Goal: Information Seeking & Learning: Understand process/instructions

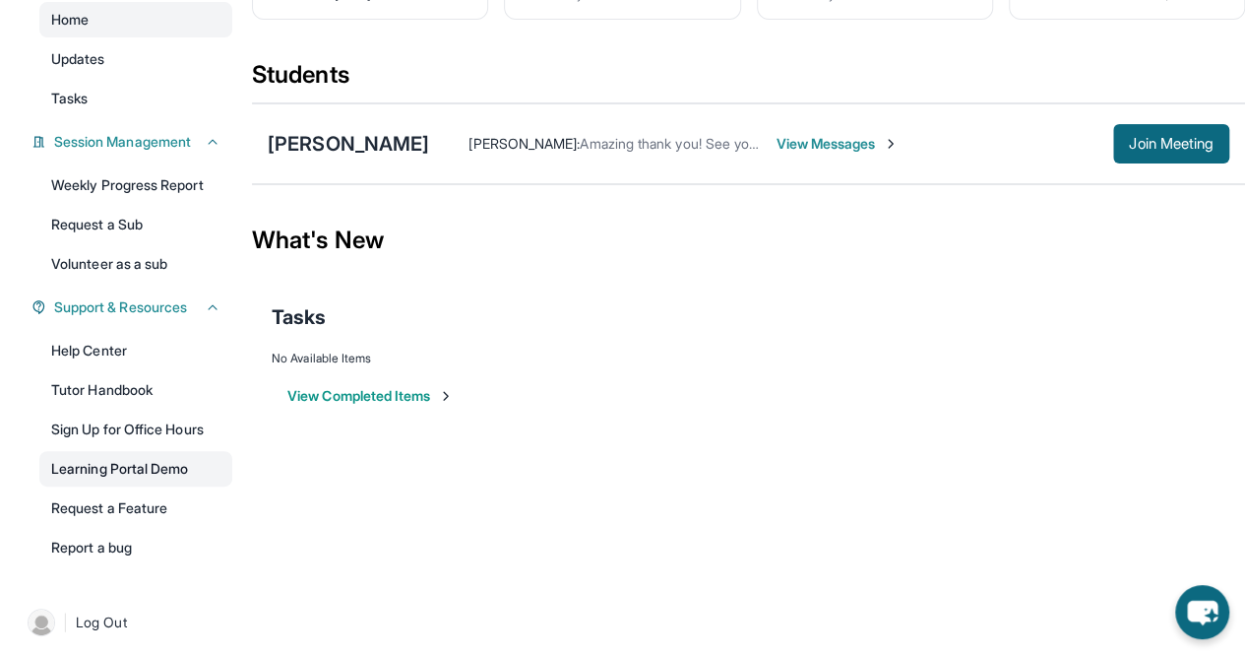
scroll to position [195, 0]
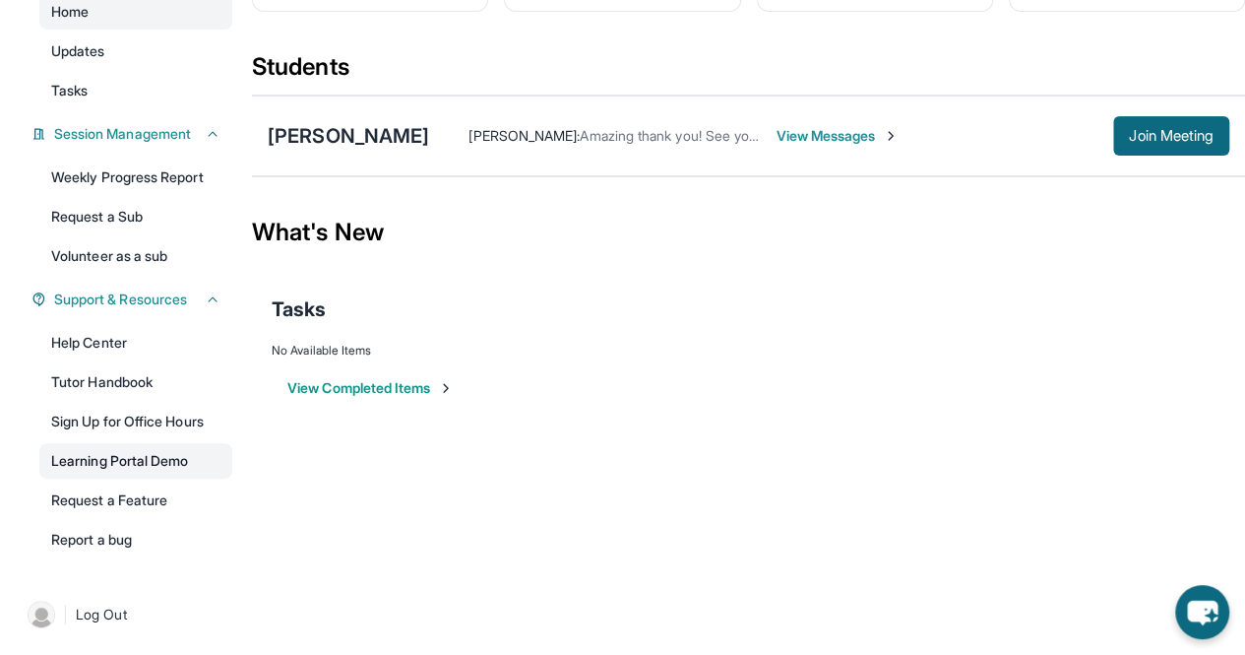
click at [150, 460] on link "Learning Portal Demo" at bounding box center [135, 460] width 193 height 35
click at [791, 126] on span "View Messages" at bounding box center [837, 136] width 123 height 20
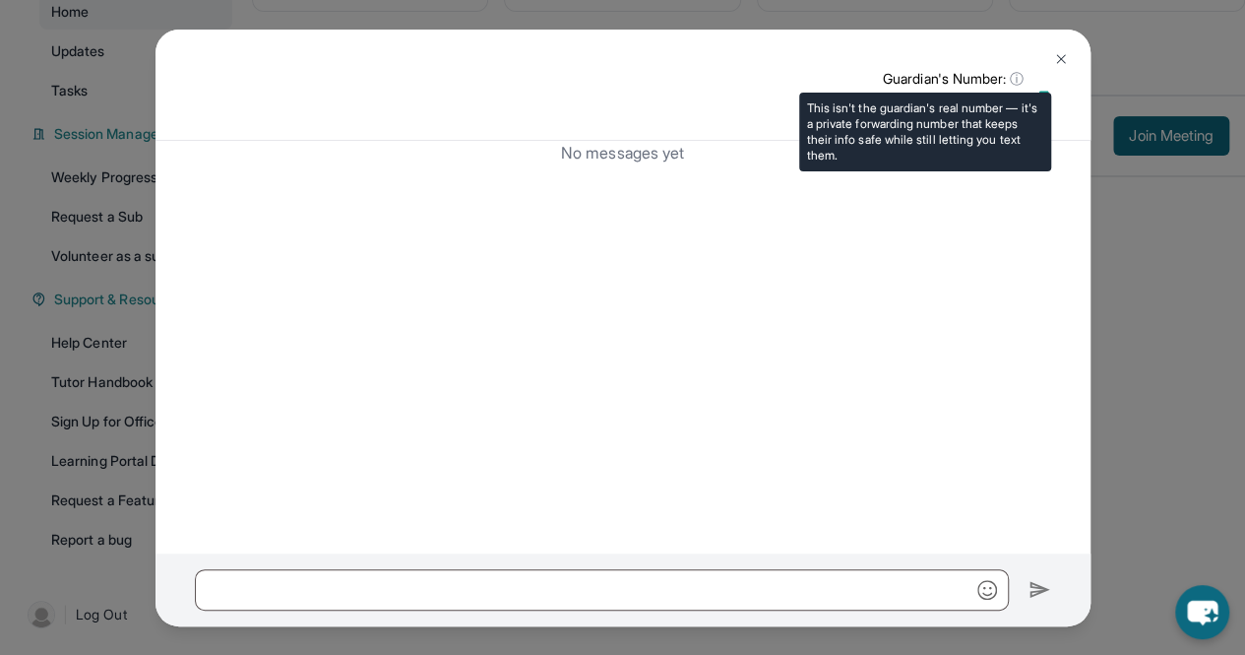
click at [1013, 78] on span "ⓘ" at bounding box center [1017, 79] width 14 height 20
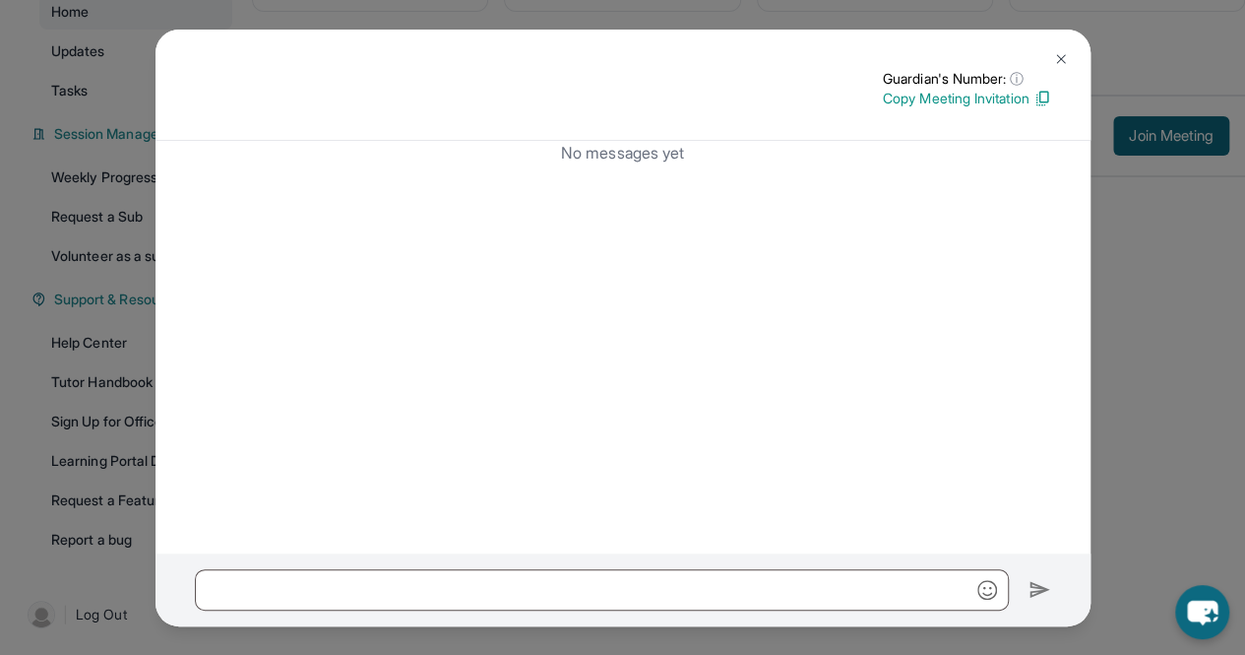
click at [1030, 95] on p "Copy Meeting Invitation" at bounding box center [967, 99] width 168 height 20
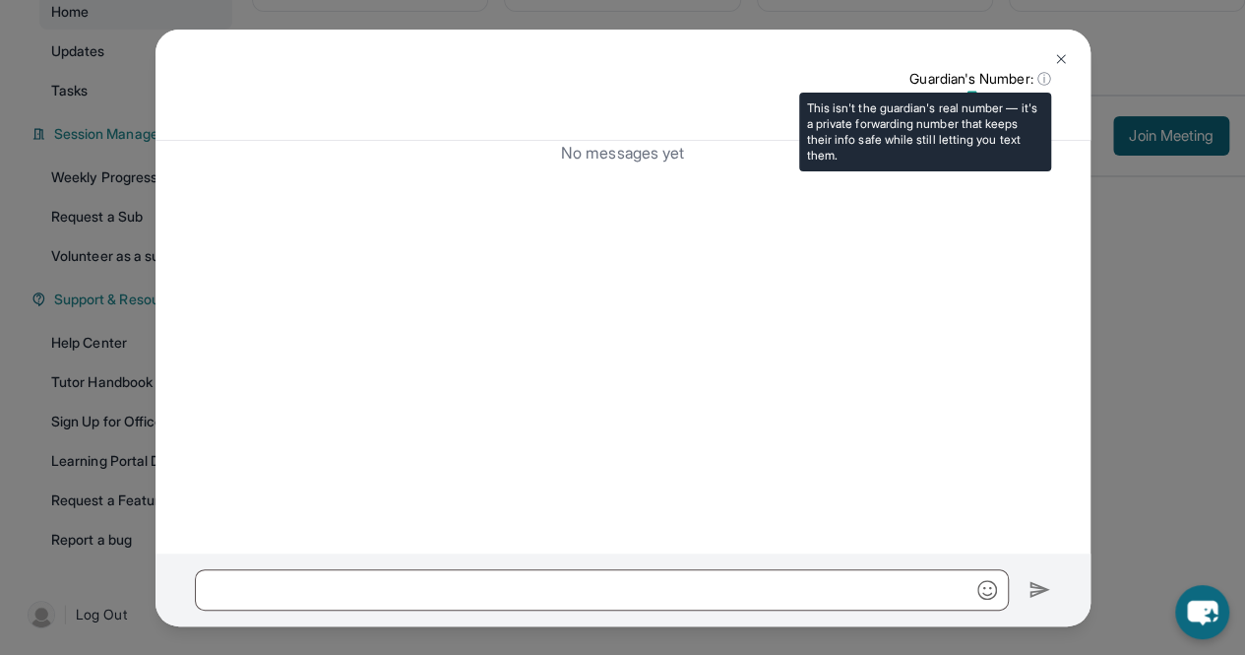
click at [1039, 81] on span "ⓘ" at bounding box center [1043, 79] width 14 height 20
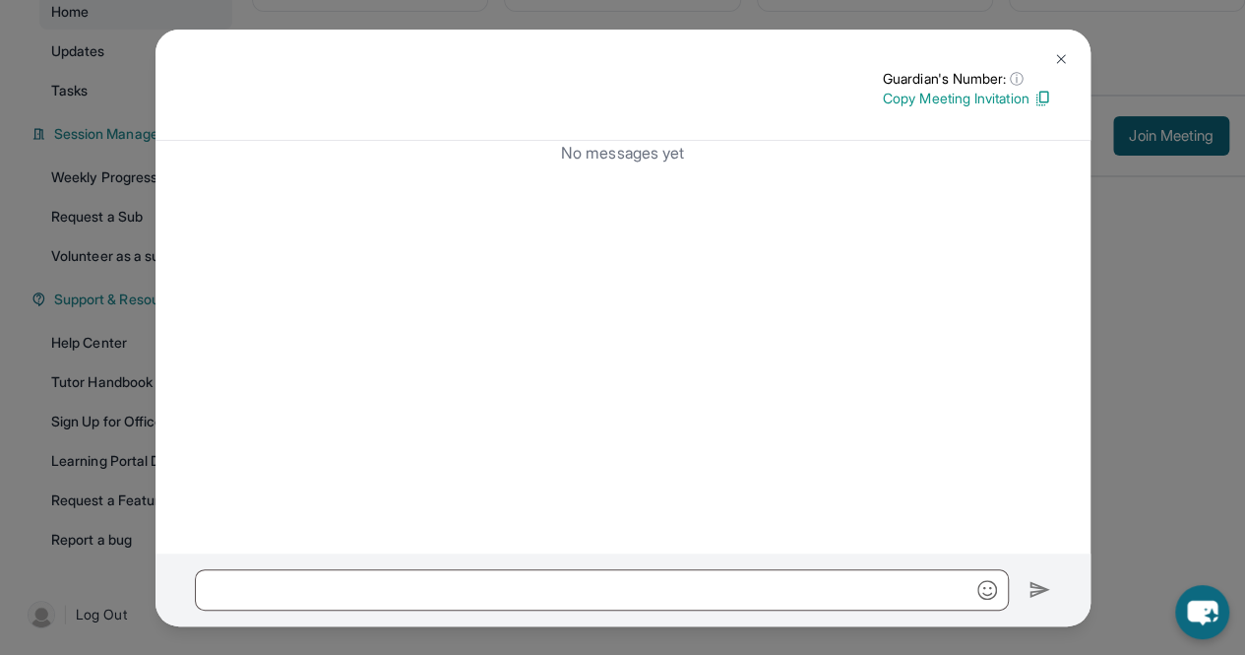
click at [1059, 62] on img at bounding box center [1061, 59] width 16 height 16
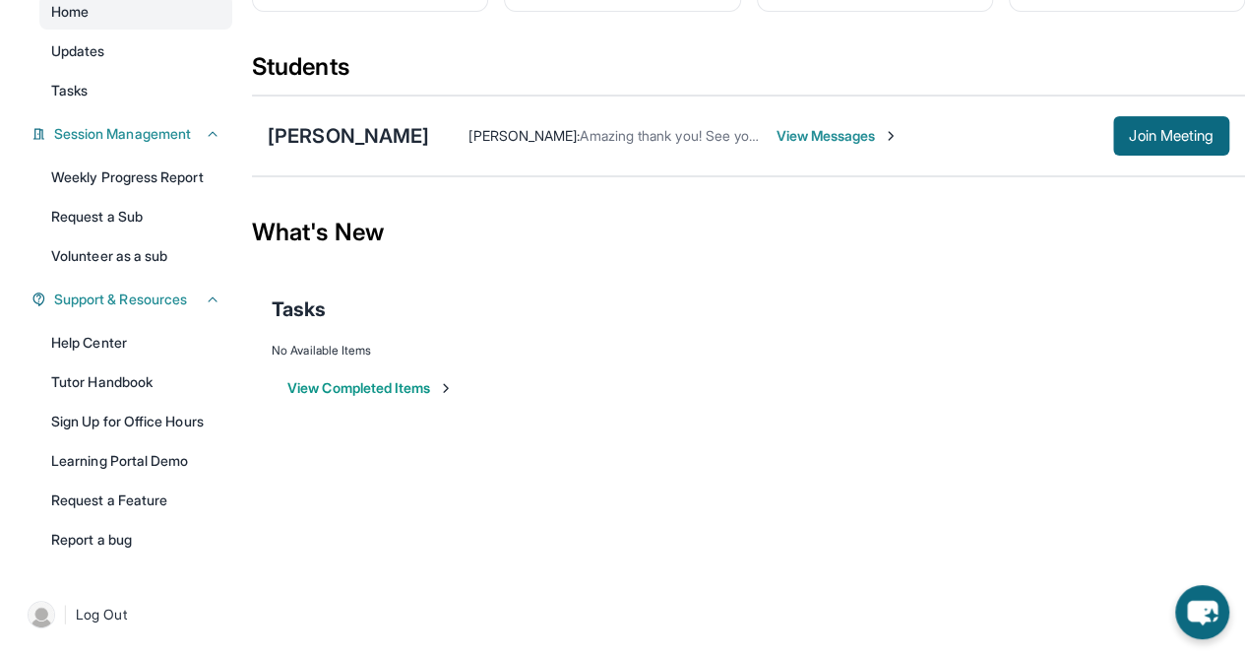
click at [626, 137] on span "Amazing thank you! See you then" at bounding box center [684, 135] width 209 height 17
click at [883, 137] on img at bounding box center [891, 136] width 16 height 16
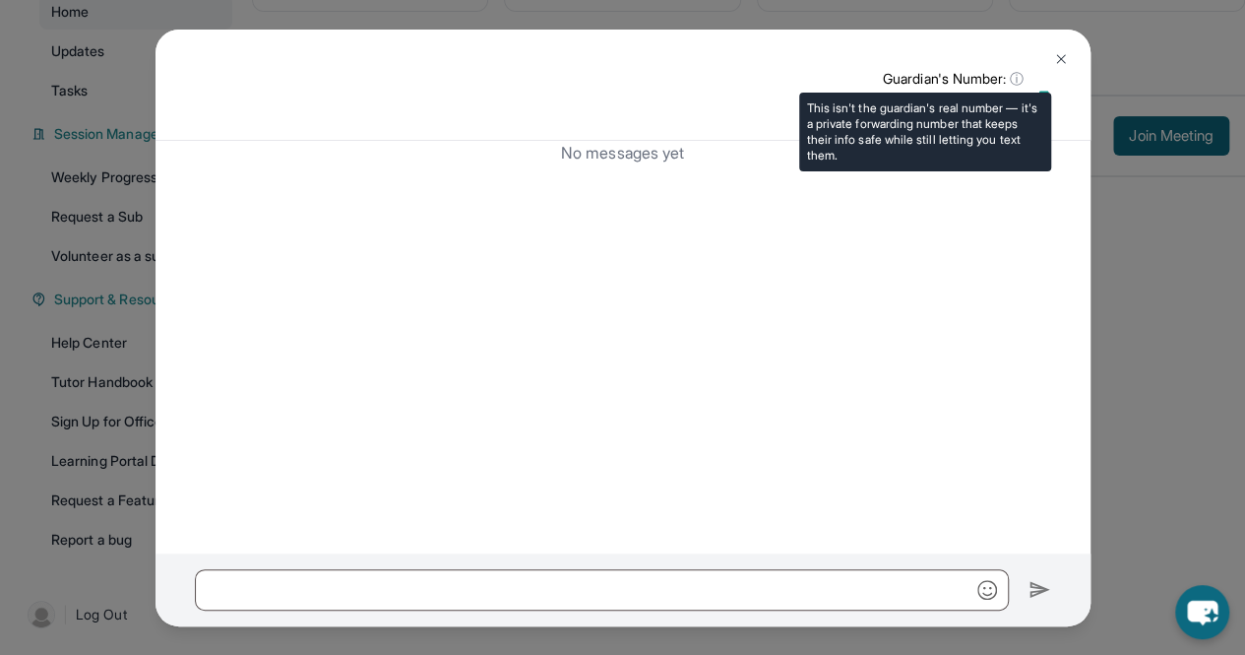
click at [953, 79] on p "Guardian's Number: ⓘ" at bounding box center [967, 79] width 168 height 20
click at [1011, 79] on span "ⓘ" at bounding box center [1017, 79] width 14 height 20
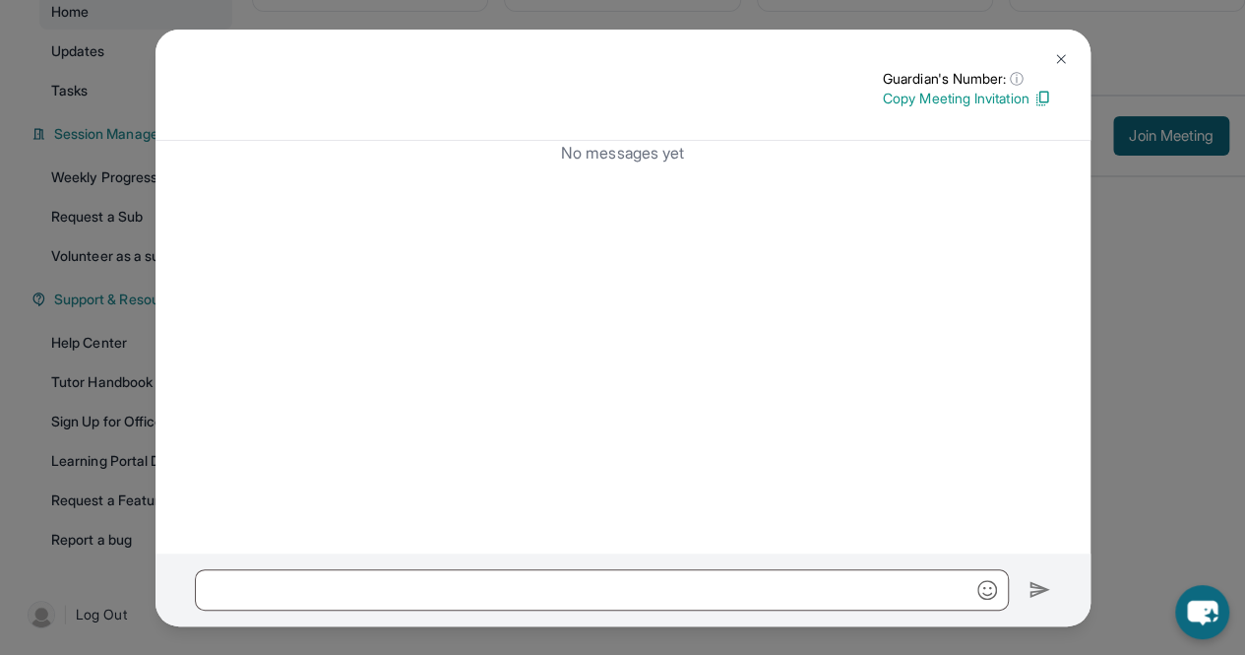
click at [1044, 95] on img at bounding box center [1042, 99] width 18 height 18
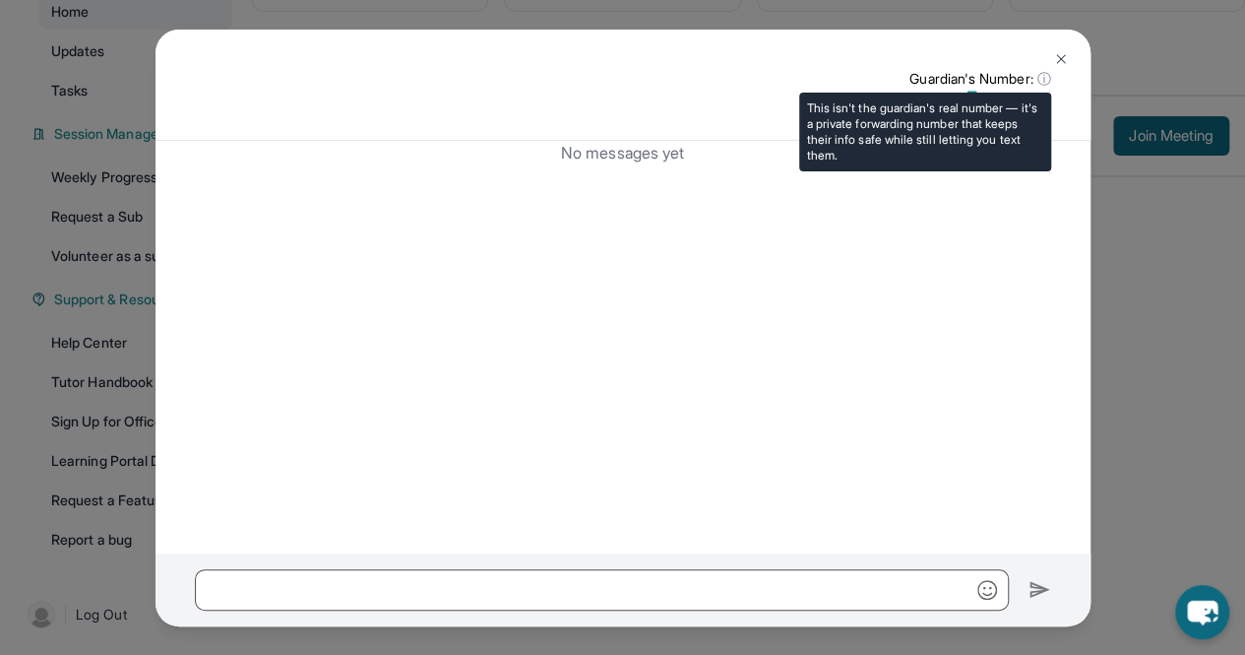
click at [1022, 78] on p "Guardian's Number: ⓘ" at bounding box center [979, 79] width 141 height 20
click at [1041, 78] on p "Guardian's Number: ⓘ" at bounding box center [967, 79] width 168 height 20
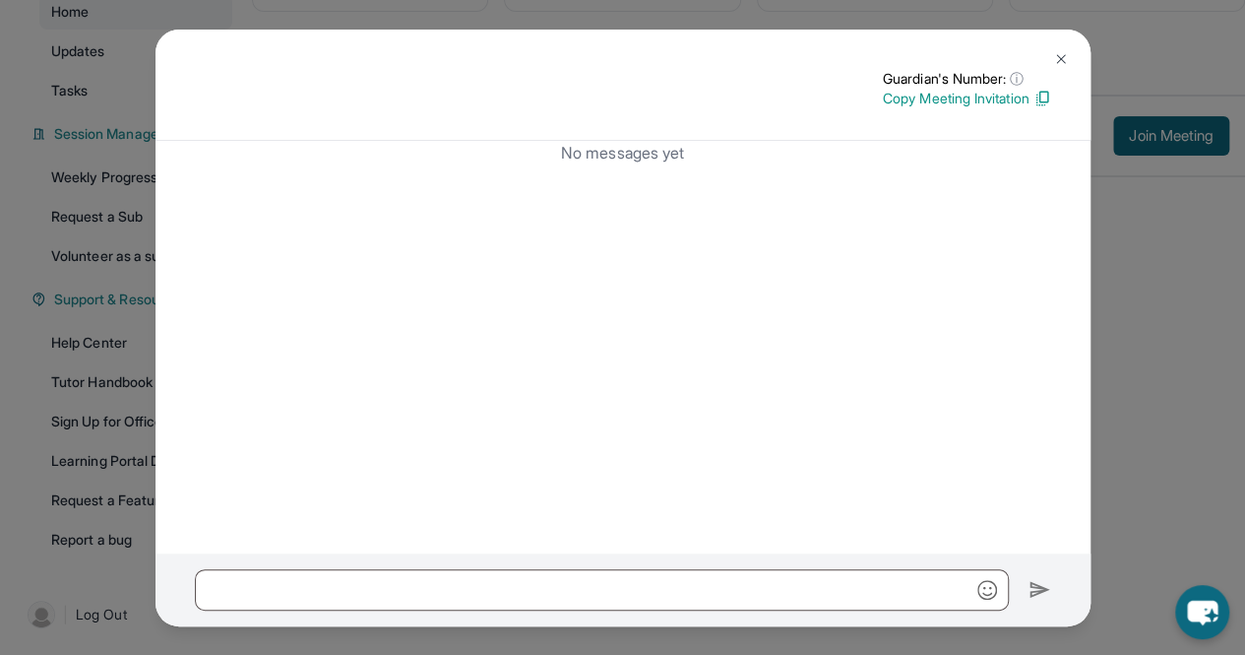
click at [1054, 51] on img at bounding box center [1061, 59] width 16 height 16
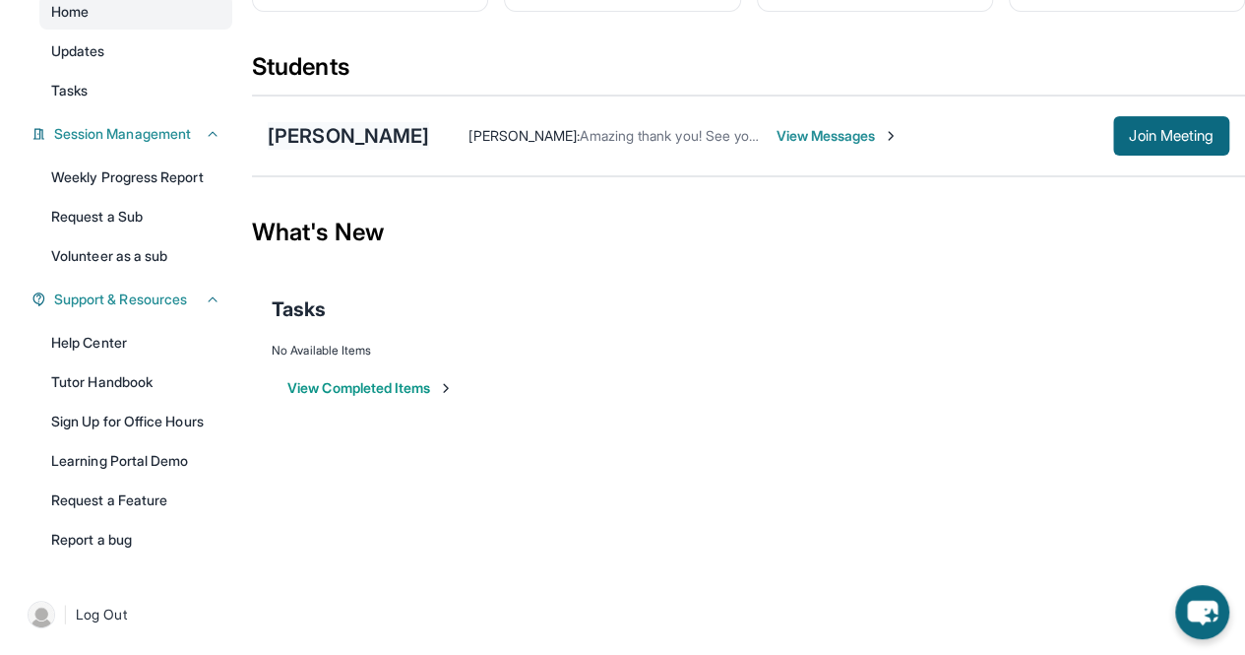
click at [377, 140] on div "[PERSON_NAME]" at bounding box center [348, 136] width 161 height 28
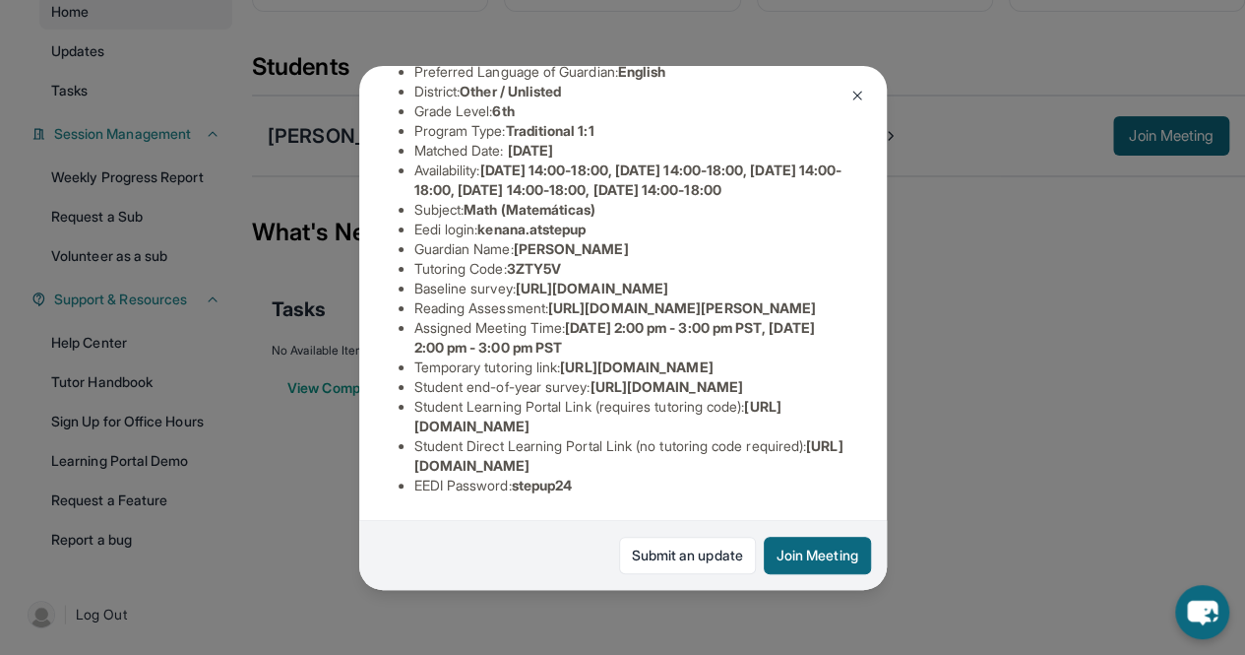
scroll to position [321, 0]
drag, startPoint x: 563, startPoint y: 262, endPoint x: 573, endPoint y: 279, distance: 19.4
click at [573, 298] on li "Reading Assessment : [URL][DOMAIN_NAME][PERSON_NAME]" at bounding box center [630, 308] width 433 height 20
copy span "[URL][DOMAIN_NAME]"
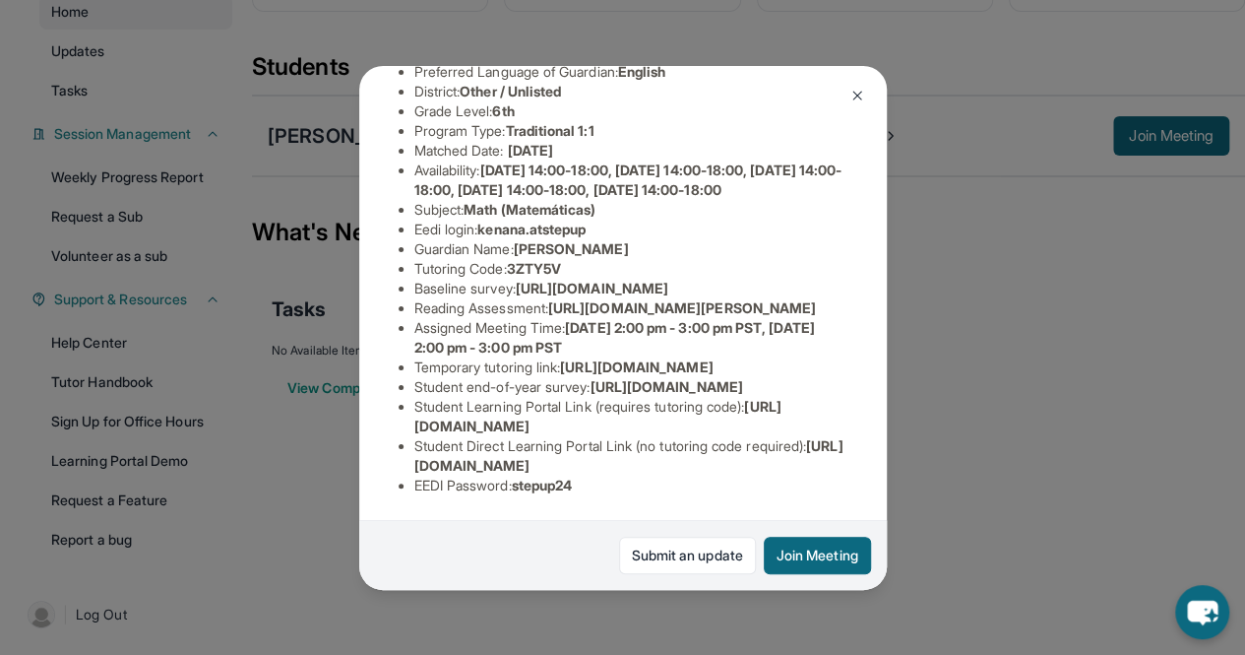
click at [983, 372] on div "Kayden Louis Guardian: [PERSON_NAME] Student Information [URL][DOMAIN_NAME] Pre…" at bounding box center [622, 327] width 1245 height 655
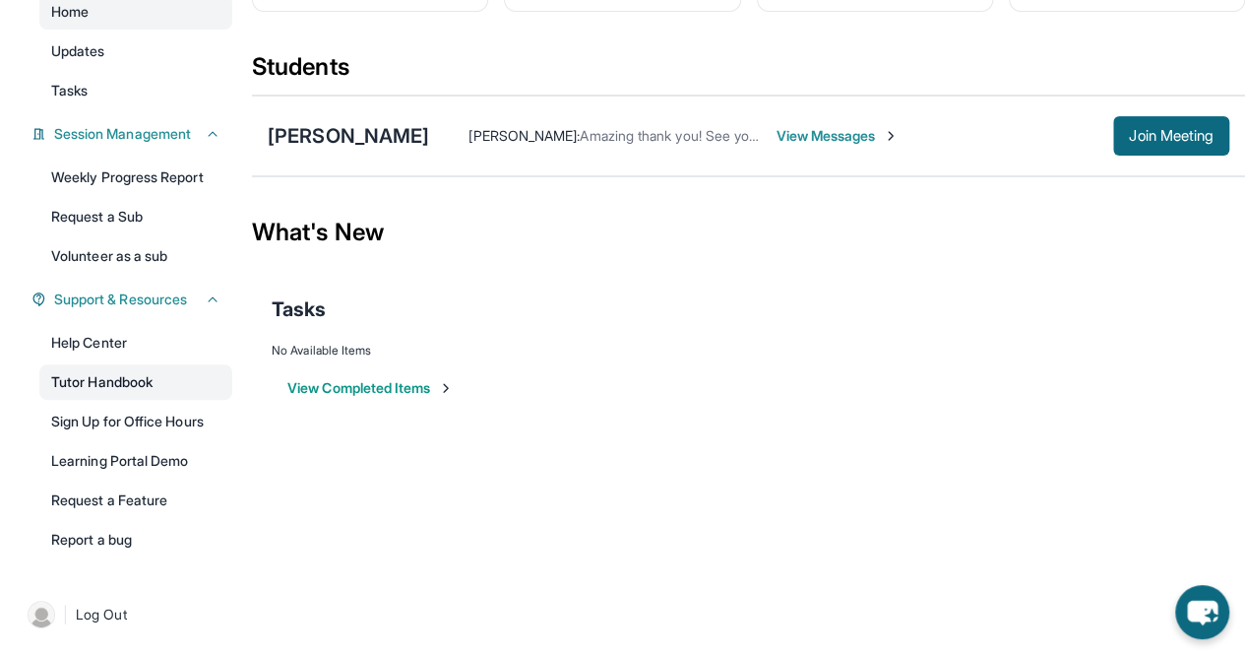
click at [110, 382] on link "Tutor Handbook" at bounding box center [135, 381] width 193 height 35
click at [337, 131] on div "[PERSON_NAME]" at bounding box center [348, 136] width 161 height 28
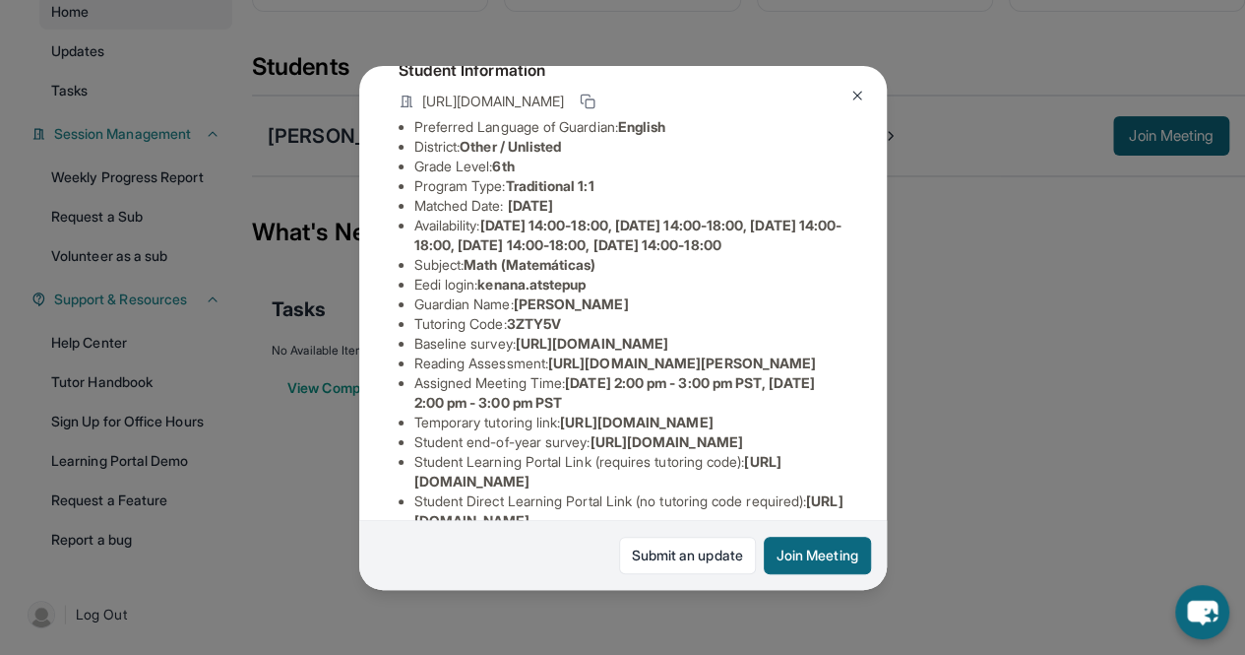
scroll to position [132, 0]
drag, startPoint x: 484, startPoint y: 320, endPoint x: 655, endPoint y: 324, distance: 171.3
click at [655, 293] on li "Eedi login : kenana.atstepup" at bounding box center [630, 284] width 433 height 20
copy span "kenana.atstepup"
click at [523, 331] on span "3ZTY5V" at bounding box center [534, 322] width 54 height 17
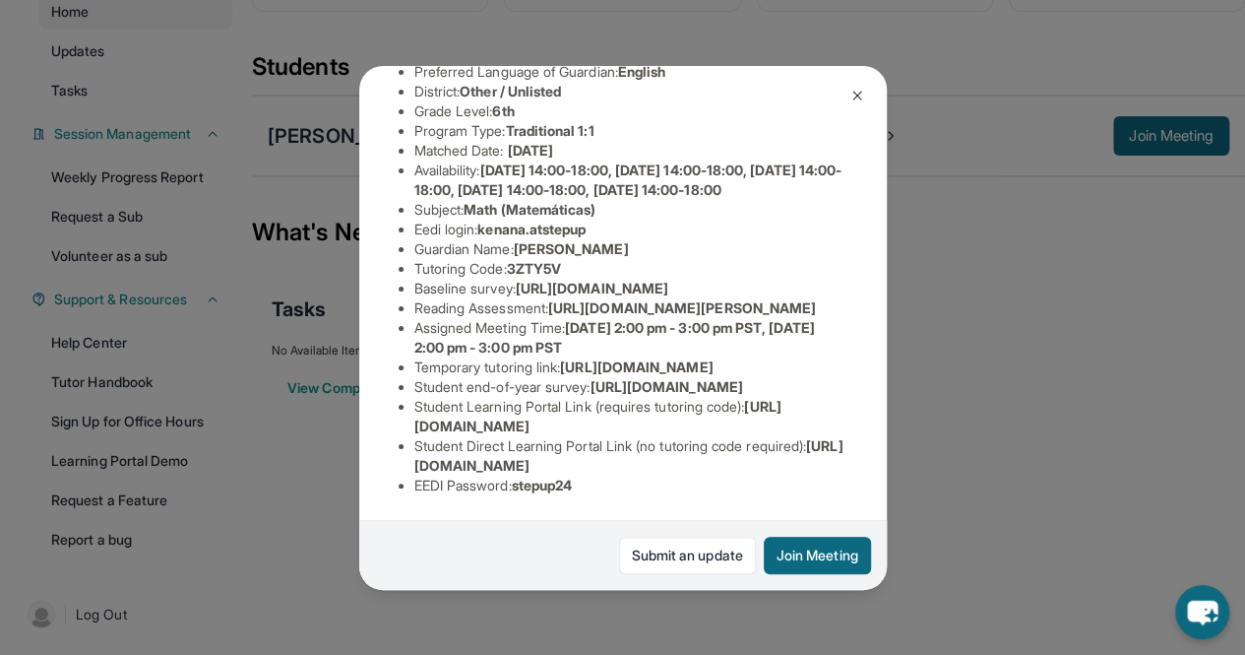
scroll to position [220, 0]
drag, startPoint x: 510, startPoint y: 269, endPoint x: 581, endPoint y: 270, distance: 70.9
click at [581, 270] on li "Tutoring Code : 3ZTY5V" at bounding box center [630, 269] width 433 height 20
copy li "3ZTY5V"
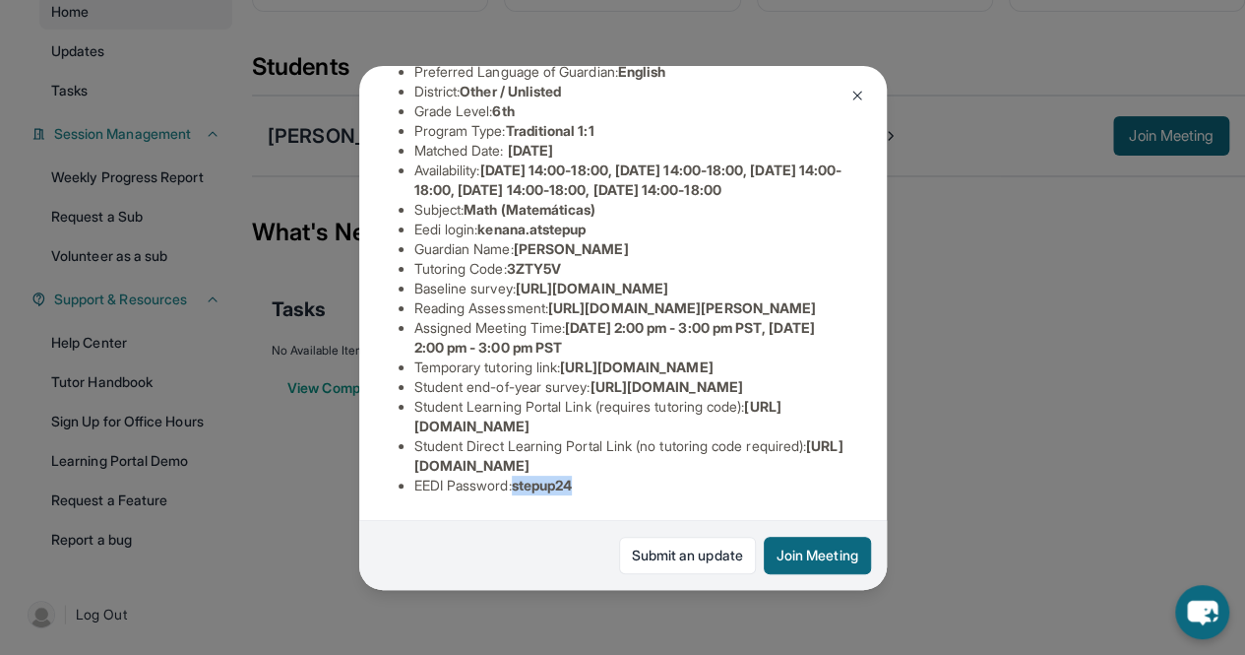
drag, startPoint x: 515, startPoint y: 465, endPoint x: 602, endPoint y: 468, distance: 87.6
click at [602, 475] on li "EEDI Password : stepup24" at bounding box center [630, 485] width 433 height 20
copy li "stepup24"
click at [582, 377] on li "Student end-of-year survey : [URL][DOMAIN_NAME]" at bounding box center [630, 387] width 433 height 20
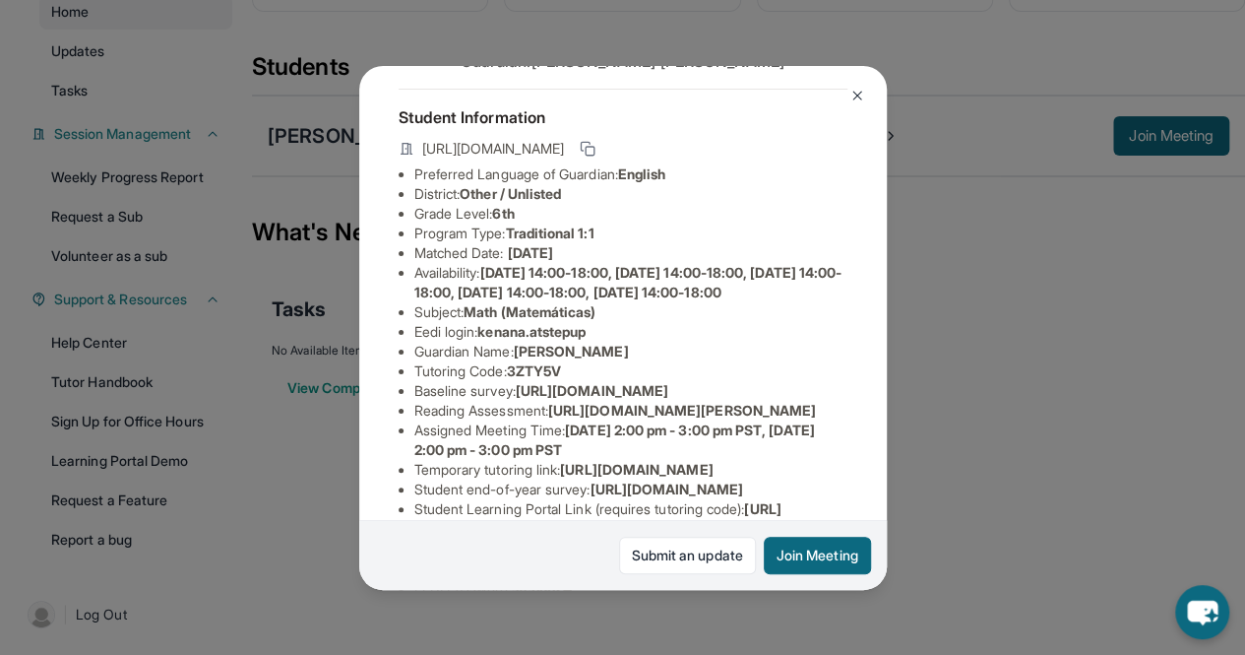
scroll to position [85, 0]
drag, startPoint x: 489, startPoint y: 367, endPoint x: 622, endPoint y: 365, distance: 132.9
click at [622, 341] on li "Eedi login : kenana.atstepup" at bounding box center [630, 331] width 433 height 20
copy span "kenana.atstepup"
click at [640, 299] on span "[DATE] 14:00-18:00, [DATE] 14:00-18:00, [DATE] 14:00-18:00, [DATE] 14:00-18:00,…" at bounding box center [628, 281] width 428 height 36
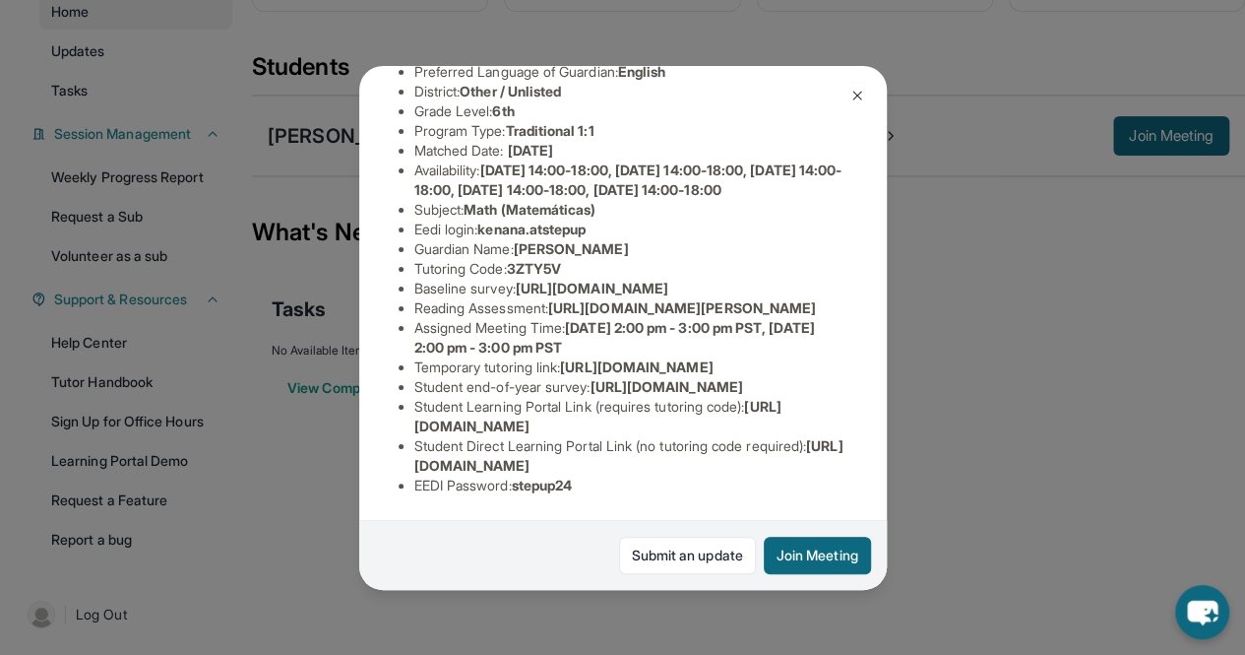
scroll to position [453, 0]
drag, startPoint x: 414, startPoint y: 445, endPoint x: 842, endPoint y: 452, distance: 427.2
click at [842, 452] on div "Kayden Louis Guardian: [PERSON_NAME] Student Information [URL][DOMAIN_NAME] Pre…" at bounding box center [623, 328] width 528 height 524
copy span "[URL][DOMAIN_NAME]"
click at [643, 357] on li "Temporary tutoring link : [URL][DOMAIN_NAME]" at bounding box center [630, 367] width 433 height 20
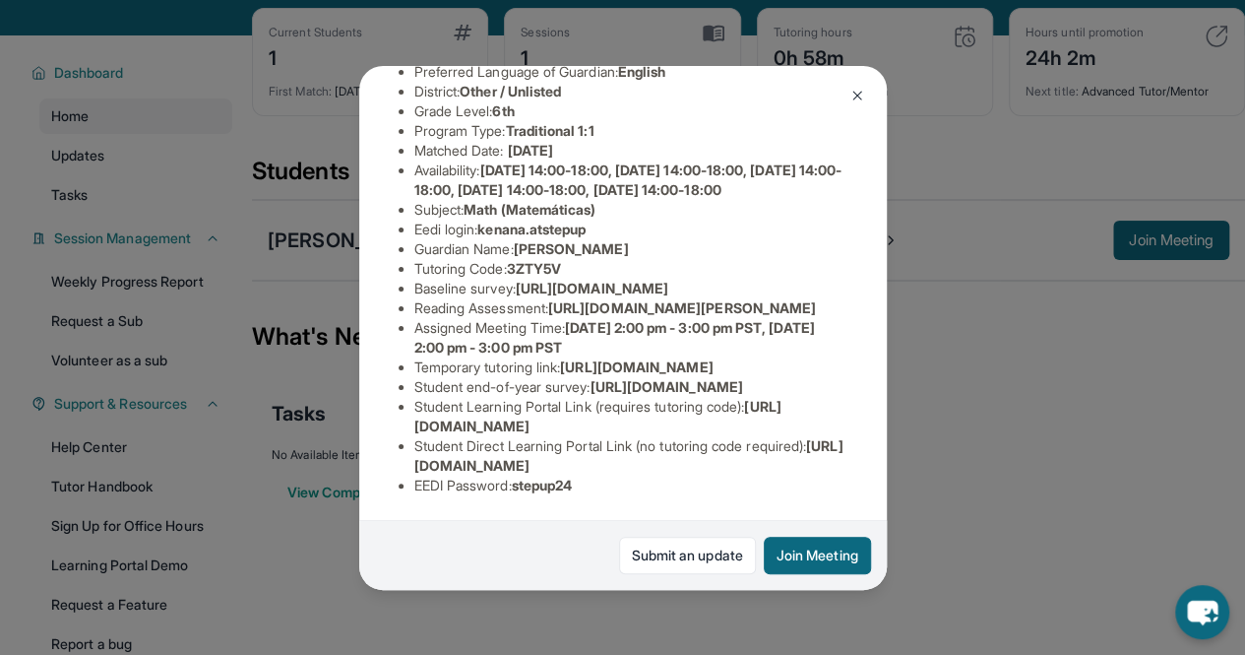
scroll to position [305, 0]
drag, startPoint x: 412, startPoint y: 141, endPoint x: 606, endPoint y: 139, distance: 193.9
click at [606, 139] on ul "Preferred Language of Guardian: English District: Other / Unlisted Grade Level:…" at bounding box center [623, 278] width 449 height 433
copy li "Eedi login : kenana.atstepup"
click at [520, 345] on li "Assigned Meeting Time : [DATE] 2:00 pm - 3:00 pm PST, [DATE] 2:00 pm - 3:00 pm …" at bounding box center [630, 337] width 433 height 39
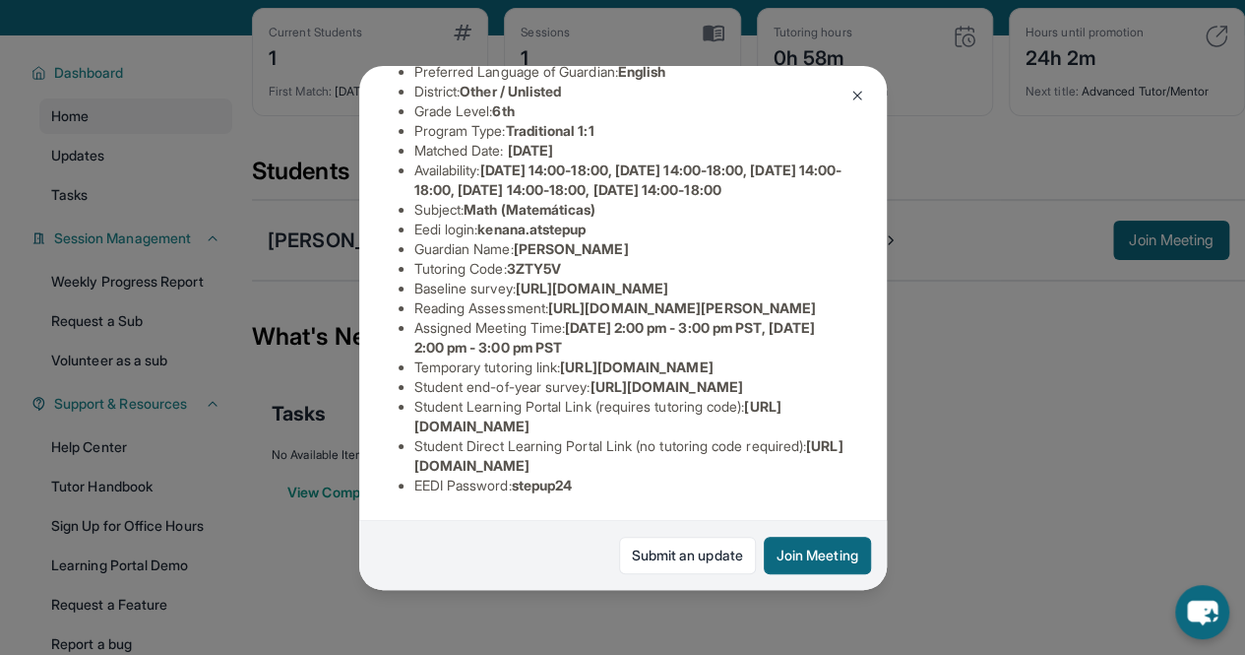
scroll to position [453, 0]
drag, startPoint x: 411, startPoint y: 467, endPoint x: 661, endPoint y: 463, distance: 250.0
click at [661, 463] on ul "Preferred Language of Guardian: English District: Other / Unlisted Grade Level:…" at bounding box center [623, 278] width 449 height 433
copy li "EEDI Password : stepup24"
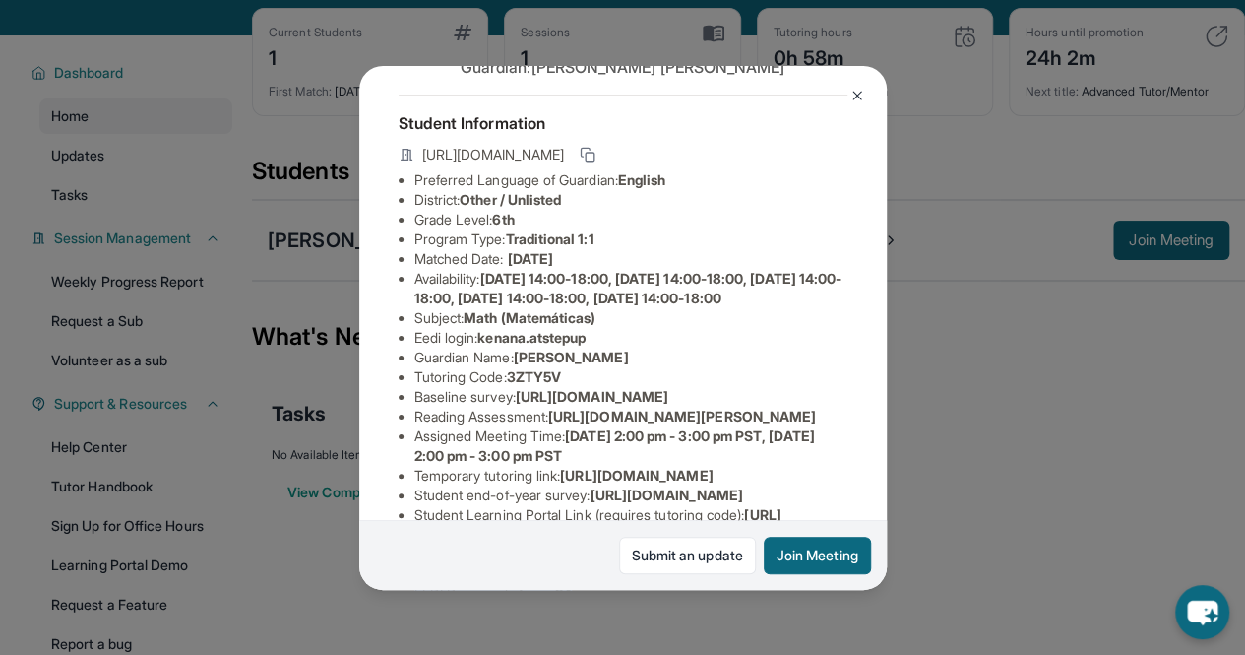
scroll to position [0, 0]
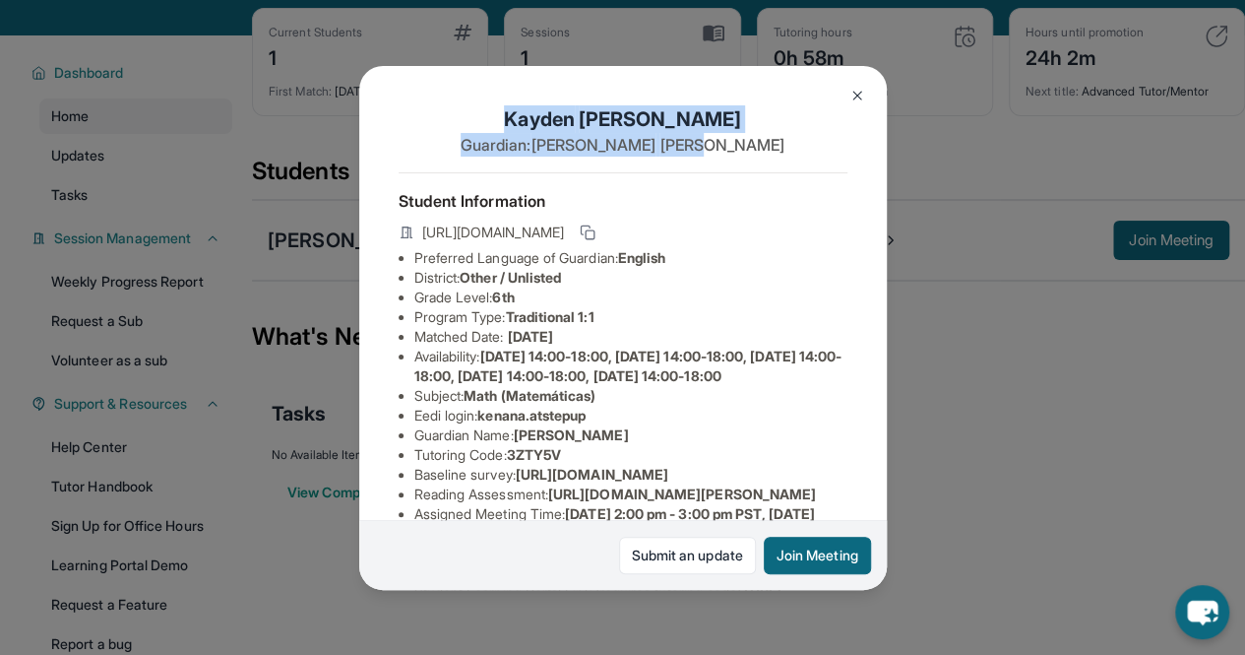
drag, startPoint x: 548, startPoint y: 108, endPoint x: 730, endPoint y: 135, distance: 184.0
click at [730, 135] on div "[PERSON_NAME] Guardian: [PERSON_NAME]" at bounding box center [623, 138] width 449 height 67
copy div "[PERSON_NAME] Guardian: [PERSON_NAME]"
